Goal: Communication & Community: Share content

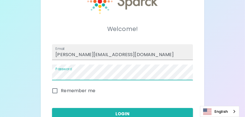
scroll to position [38, 0]
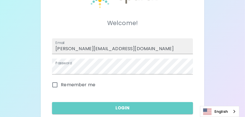
click at [101, 111] on button "Login" at bounding box center [122, 108] width 140 height 12
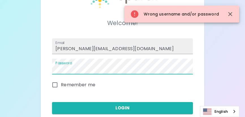
click at [46, 69] on div "Welcome! Email [PERSON_NAME][EMAIL_ADDRESS][DOMAIN_NAME] Password Remember me L…" at bounding box center [122, 62] width 163 height 186
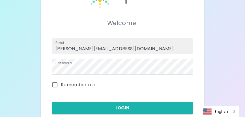
click at [49, 95] on div "Welcome! Email [PERSON_NAME][EMAIL_ADDRESS][DOMAIN_NAME] Password Remember me L…" at bounding box center [121, 62] width 149 height 173
click at [128, 107] on button "Login" at bounding box center [122, 108] width 140 height 12
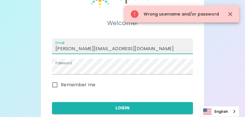
click at [124, 48] on input "[PERSON_NAME][EMAIL_ADDRESS][DOMAIN_NAME]" at bounding box center [122, 46] width 140 height 16
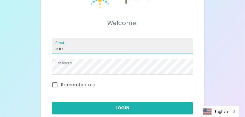
type input "m"
type input "[EMAIL_ADDRESS][DOMAIN_NAME]"
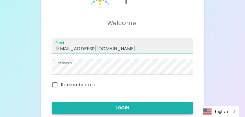
click at [114, 108] on button "Login" at bounding box center [122, 108] width 140 height 12
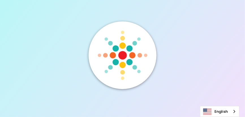
scroll to position [0, 0]
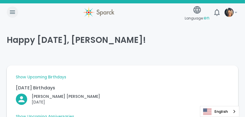
click at [12, 11] on icon "button" at bounding box center [12, 12] width 7 height 7
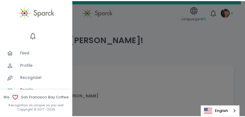
scroll to position [19, 0]
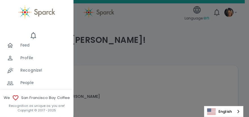
click at [37, 70] on span "Recognize!" at bounding box center [31, 71] width 22 height 6
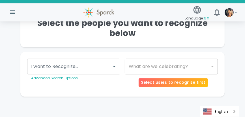
scroll to position [88, 0]
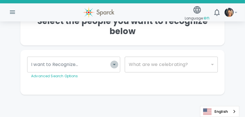
click at [114, 64] on icon "Open" at bounding box center [114, 64] width 3 height 1
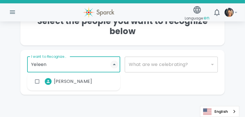
type input "Yeleena"
click at [81, 79] on span "[PERSON_NAME]" at bounding box center [73, 81] width 38 height 7
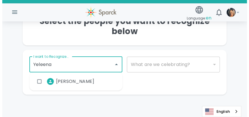
scroll to position [78, 0]
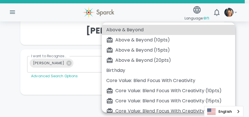
click at [211, 63] on body "Skip Navigation Language: en 0 ! Who are we going to recognize [DATE]? [PERSON_…" at bounding box center [124, 20] width 249 height 196
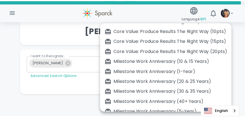
scroll to position [240, 0]
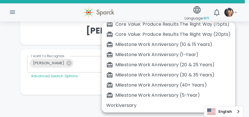
click at [135, 54] on div "Milestone Work Anniversary (1-Year)" at bounding box center [168, 54] width 124 height 7
type input "2104"
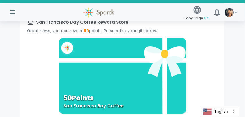
scroll to position [267, 0]
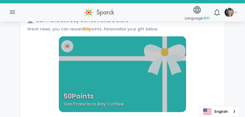
click at [115, 78] on div "50 Points San Francisco Bay Coffee" at bounding box center [122, 74] width 127 height 76
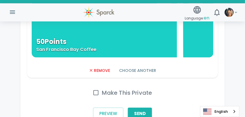
scroll to position [342, 0]
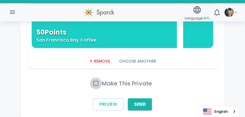
click at [96, 84] on input "Make This Private" at bounding box center [96, 84] width 12 height 12
checkbox input "true"
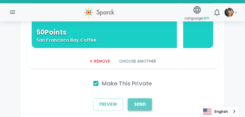
click at [141, 103] on button "Send" at bounding box center [140, 105] width 24 height 12
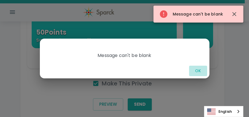
click at [198, 71] on button "OK" at bounding box center [198, 71] width 18 height 10
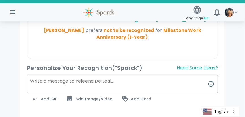
scroll to position [154, 0]
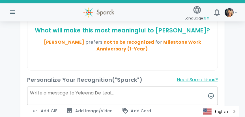
click at [31, 92] on textarea at bounding box center [122, 96] width 190 height 19
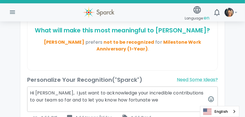
click at [145, 101] on textarea "Hi [PERSON_NAME], I just want to acknowledge your incredible contributions to o…" at bounding box center [122, 99] width 190 height 25
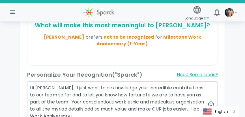
scroll to position [178, 0]
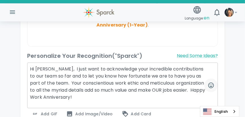
drag, startPoint x: 197, startPoint y: 89, endPoint x: 209, endPoint y: 89, distance: 12.1
click at [202, 89] on textarea "Hi [PERSON_NAME], I just want to acknowledge your incredible contributions to o…" at bounding box center [122, 86] width 190 height 46
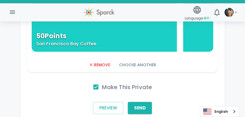
scroll to position [366, 0]
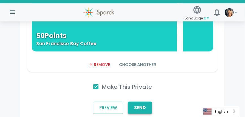
type textarea "Hi [PERSON_NAME], I just want to acknowledge your incredible contributions to o…"
click at [140, 107] on button "Send" at bounding box center [140, 108] width 24 height 12
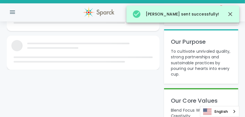
scroll to position [366, 0]
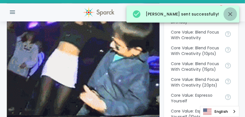
click at [231, 13] on icon "button" at bounding box center [230, 14] width 7 height 7
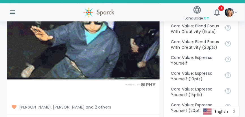
scroll to position [441, 0]
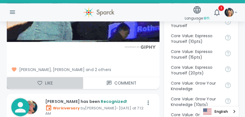
click at [39, 81] on icon "button" at bounding box center [40, 84] width 6 height 6
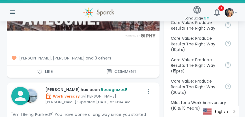
scroll to position [630, 0]
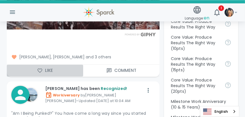
click at [38, 68] on icon "button" at bounding box center [40, 71] width 6 height 6
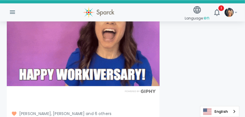
scroll to position [1910, 0]
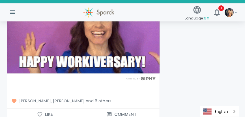
click at [40, 113] on icon "button" at bounding box center [40, 115] width 5 height 4
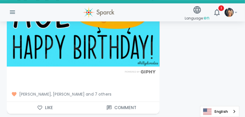
scroll to position [2212, 0]
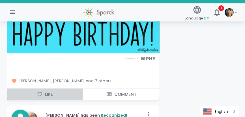
click at [41, 92] on icon "button" at bounding box center [40, 95] width 6 height 6
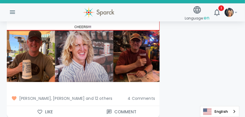
scroll to position [2551, 0]
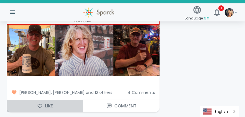
click at [40, 103] on icon "button" at bounding box center [40, 106] width 6 height 6
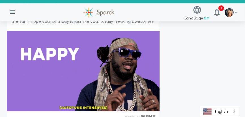
scroll to position [5376, 0]
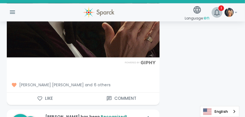
click at [216, 9] on icon "button" at bounding box center [217, 12] width 6 height 7
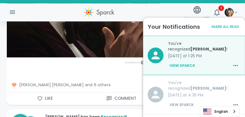
click at [180, 105] on button "View Sparck" at bounding box center [181, 105] width 27 height 10
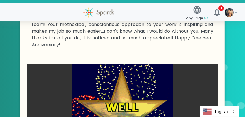
scroll to position [187, 0]
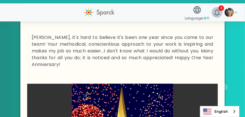
click at [218, 12] on icon "button" at bounding box center [216, 12] width 8 height 8
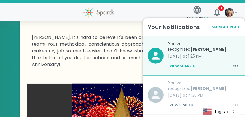
click at [177, 64] on button "View Sparck" at bounding box center [182, 66] width 29 height 10
